Goal: Transaction & Acquisition: Download file/media

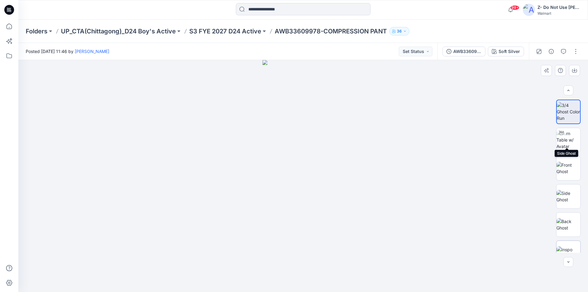
scroll to position [69, 0]
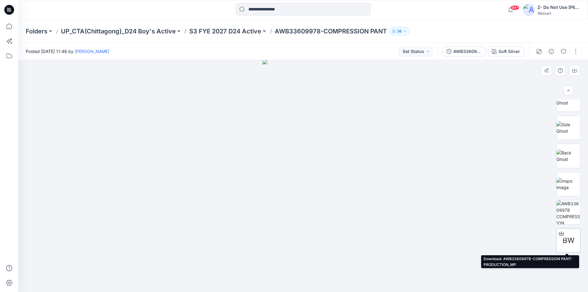
click at [561, 238] on div at bounding box center [562, 234] width 10 height 10
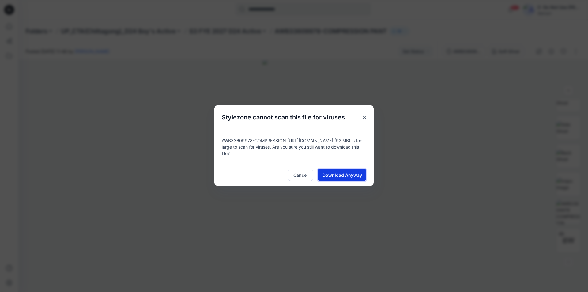
click at [343, 176] on span "Download Anyway" at bounding box center [343, 175] width 40 height 6
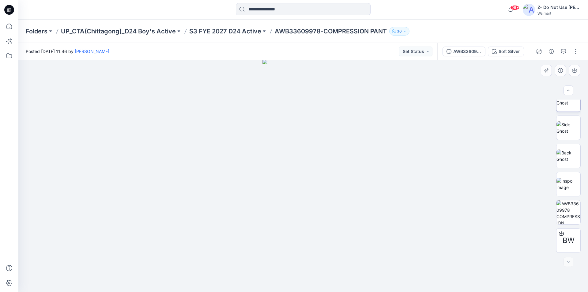
scroll to position [0, 0]
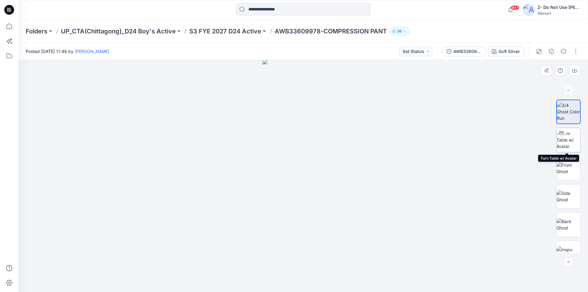
click at [568, 144] on img at bounding box center [569, 139] width 24 height 19
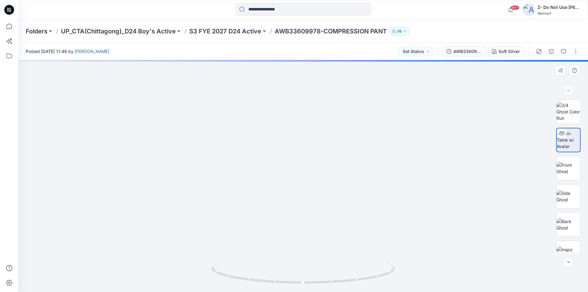
drag, startPoint x: 264, startPoint y: 184, endPoint x: 260, endPoint y: 91, distance: 92.9
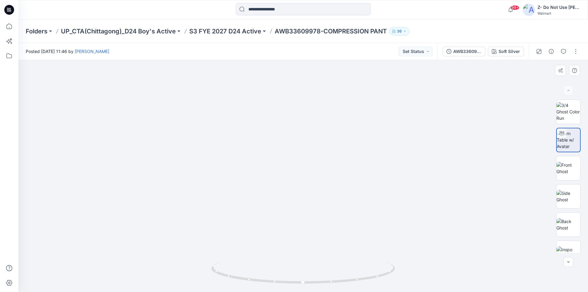
drag, startPoint x: 299, startPoint y: 252, endPoint x: 309, endPoint y: 61, distance: 190.9
drag, startPoint x: 297, startPoint y: 177, endPoint x: 300, endPoint y: 96, distance: 81.9
drag, startPoint x: 277, startPoint y: 164, endPoint x: 331, endPoint y: 167, distance: 54.6
drag, startPoint x: 304, startPoint y: 284, endPoint x: 409, endPoint y: 278, distance: 105.3
click at [409, 278] on div at bounding box center [303, 176] width 570 height 232
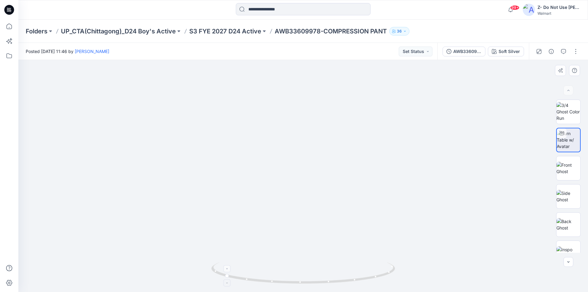
drag, startPoint x: 365, startPoint y: 168, endPoint x: 298, endPoint y: 270, distance: 122.0
drag, startPoint x: 297, startPoint y: 158, endPoint x: 261, endPoint y: 290, distance: 137.4
drag, startPoint x: 257, startPoint y: 181, endPoint x: 265, endPoint y: 252, distance: 71.8
drag, startPoint x: 287, startPoint y: 205, endPoint x: 307, endPoint y: 55, distance: 151.5
drag, startPoint x: 306, startPoint y: 161, endPoint x: 310, endPoint y: 72, distance: 89.0
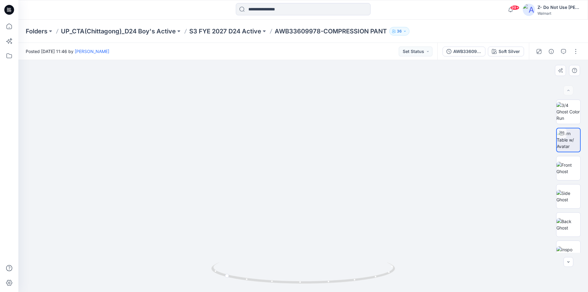
drag, startPoint x: 327, startPoint y: 167, endPoint x: 332, endPoint y: 121, distance: 46.9
drag, startPoint x: 261, startPoint y: 113, endPoint x: 256, endPoint y: 230, distance: 117.2
drag, startPoint x: 262, startPoint y: 207, endPoint x: 272, endPoint y: 244, distance: 37.5
drag, startPoint x: 268, startPoint y: 172, endPoint x: 264, endPoint y: 264, distance: 92.3
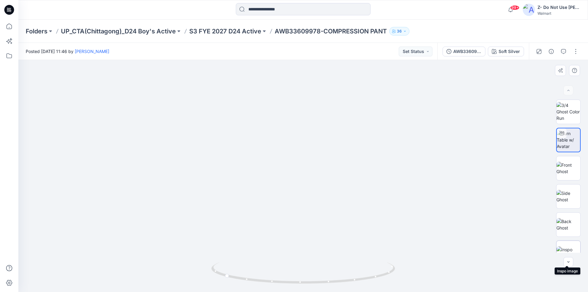
click at [568, 246] on img at bounding box center [569, 252] width 24 height 13
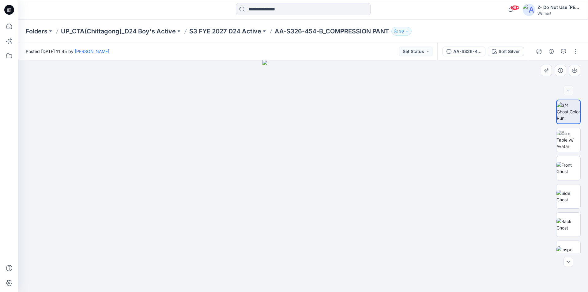
click at [396, 182] on div at bounding box center [303, 176] width 570 height 232
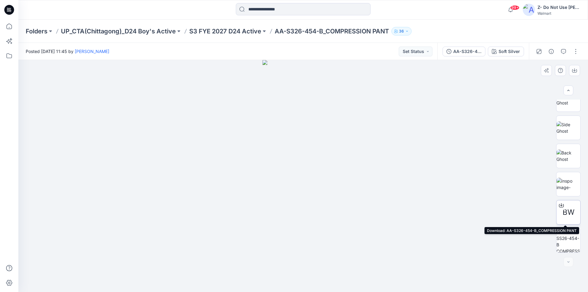
click at [568, 211] on span "BW" at bounding box center [569, 212] width 12 height 11
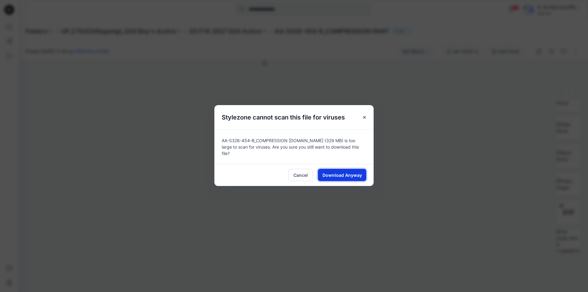
click at [354, 174] on span "Download Anyway" at bounding box center [343, 175] width 40 height 6
